Goal: Navigation & Orientation: Find specific page/section

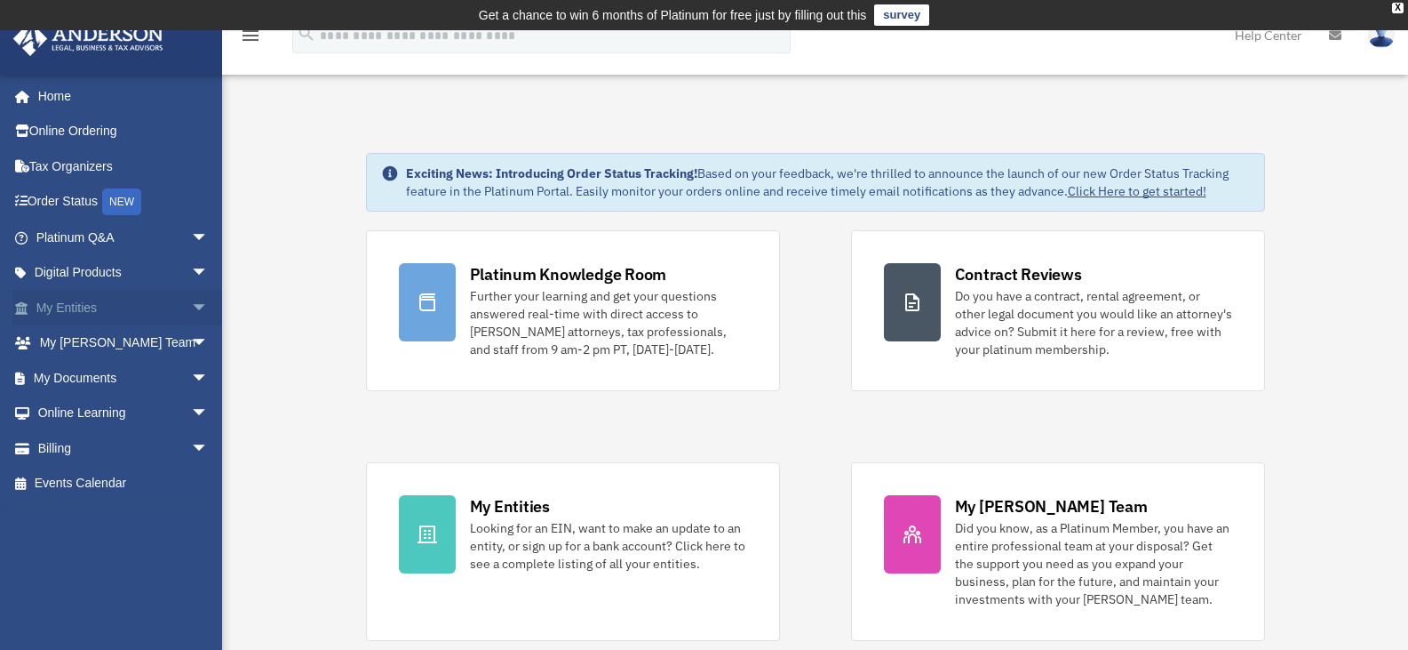
click at [97, 322] on link "My Entities arrow_drop_down" at bounding box center [123, 308] width 223 height 36
click at [191, 309] on span "arrow_drop_down" at bounding box center [209, 308] width 36 height 36
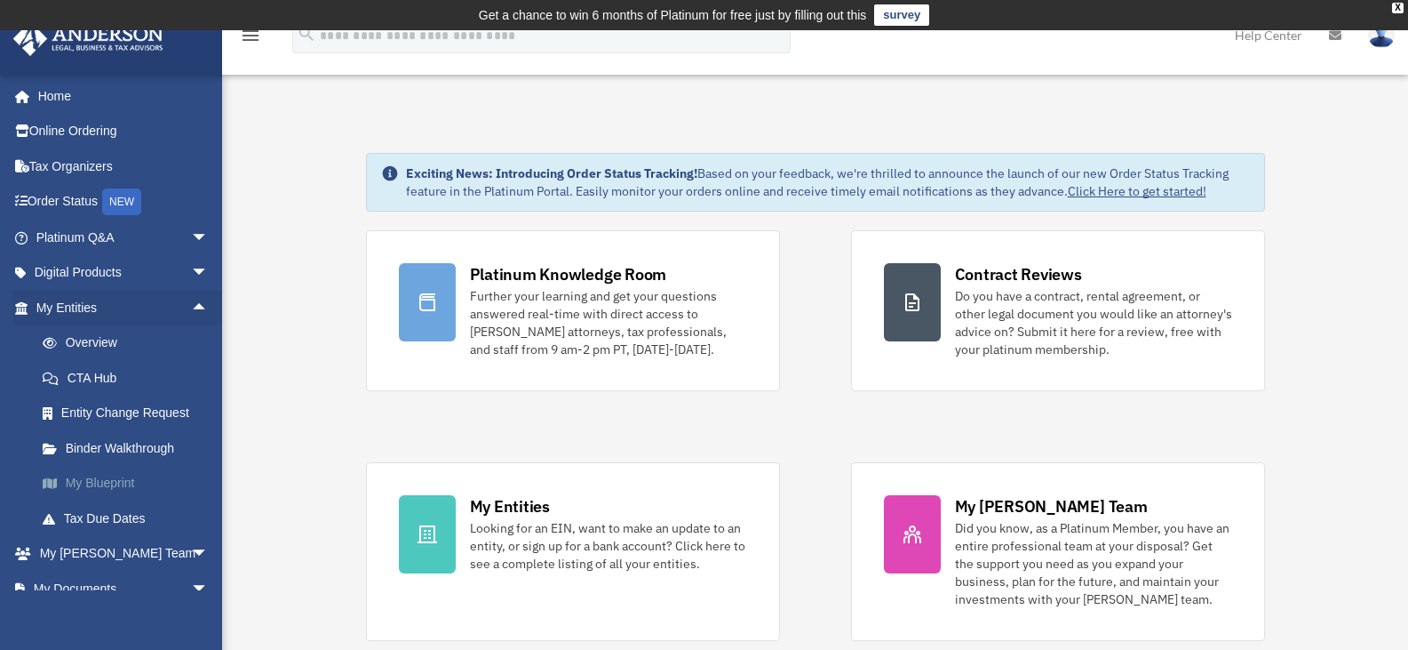
click at [133, 488] on link "My Blueprint" at bounding box center [130, 484] width 211 height 36
